Goal: Task Accomplishment & Management: Manage account settings

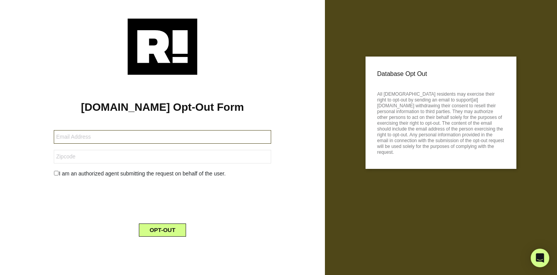
click at [117, 137] on input "text" at bounding box center [162, 137] width 217 height 14
type input "pkdpwdr@gmail.com"
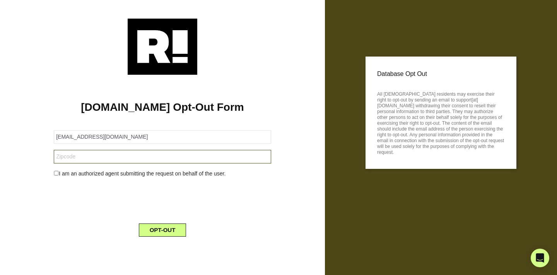
type input "81224"
click at [57, 173] on input "checkbox" at bounding box center [56, 173] width 5 height 5
checkbox input "true"
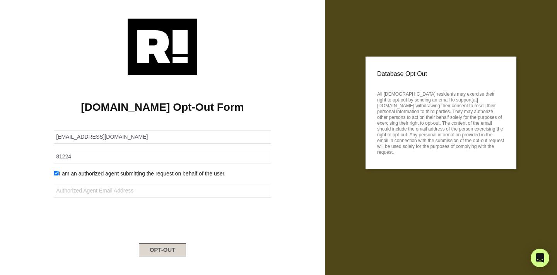
click at [157, 250] on button "OPT-OUT" at bounding box center [163, 249] width 48 height 13
